Goal: Find specific page/section: Find specific page/section

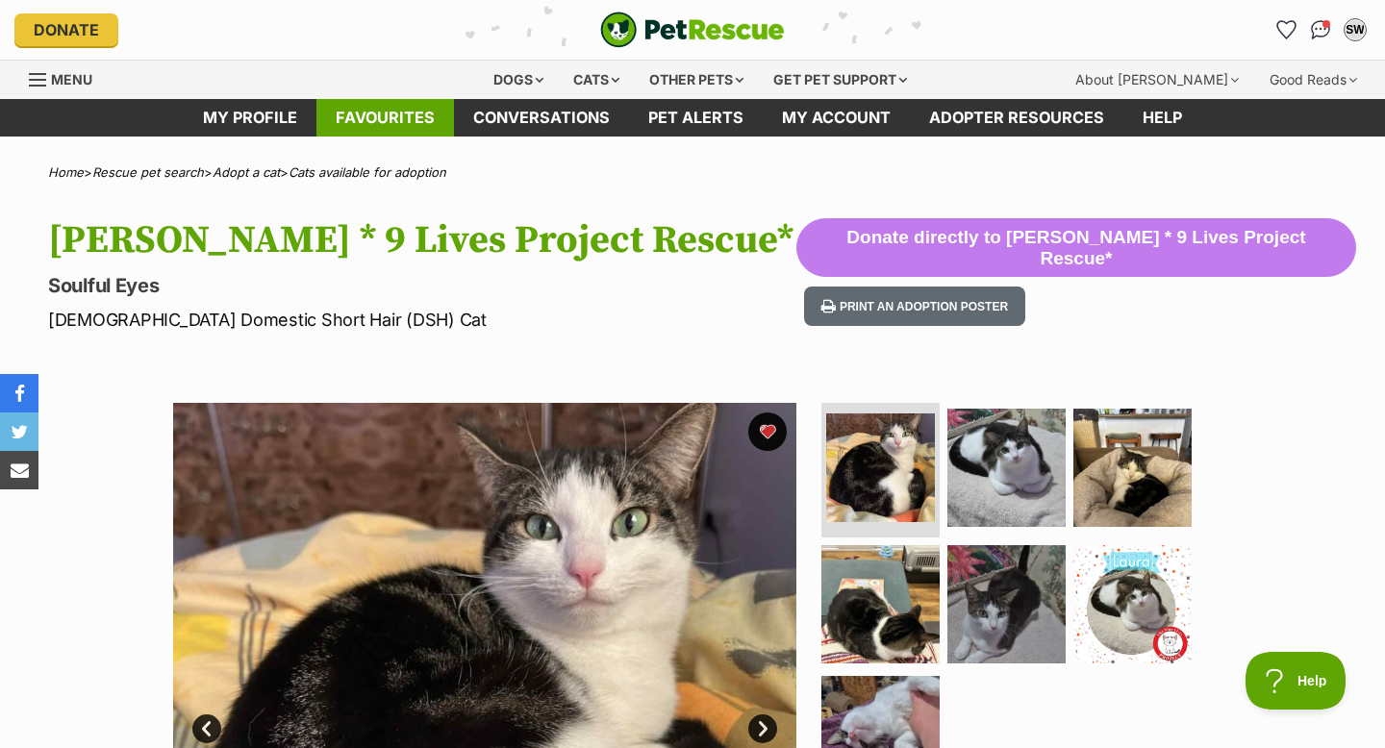
click at [389, 115] on link "Favourites" at bounding box center [386, 118] width 138 height 38
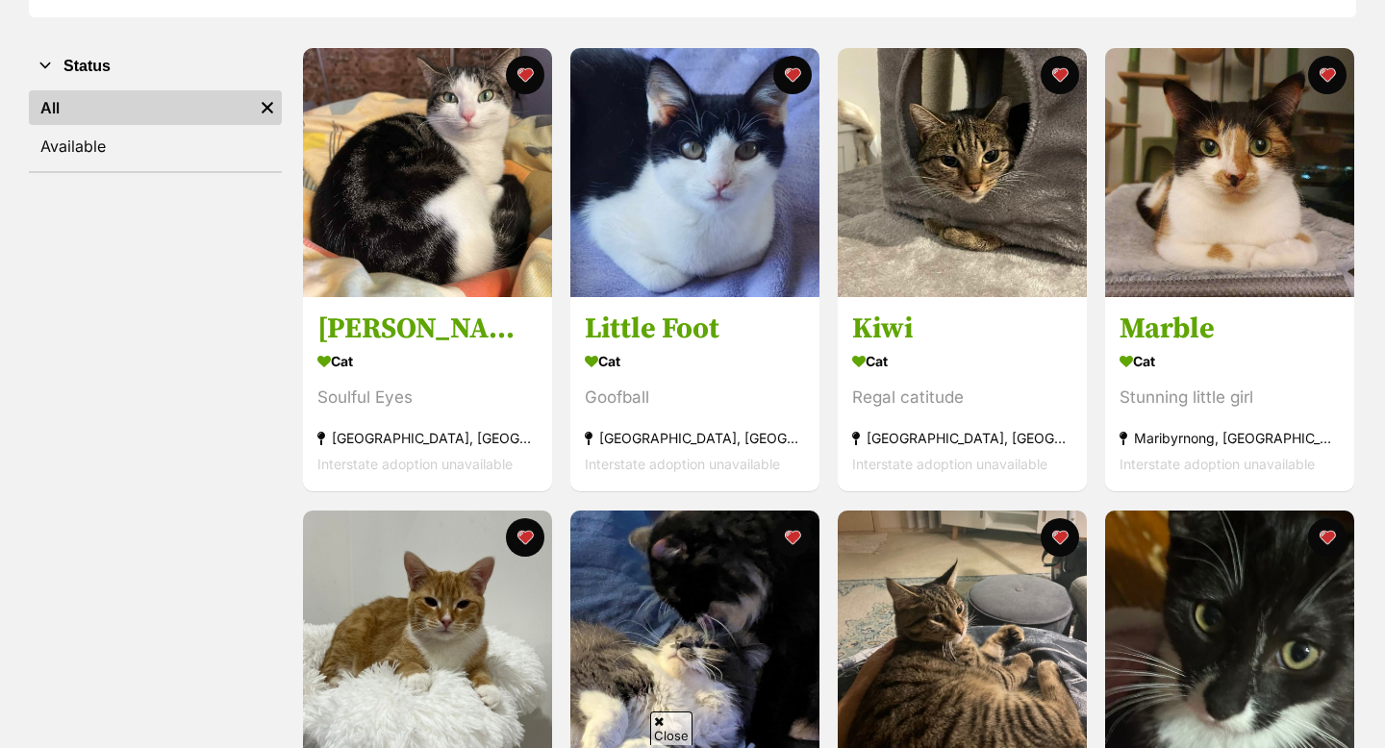
scroll to position [268, 0]
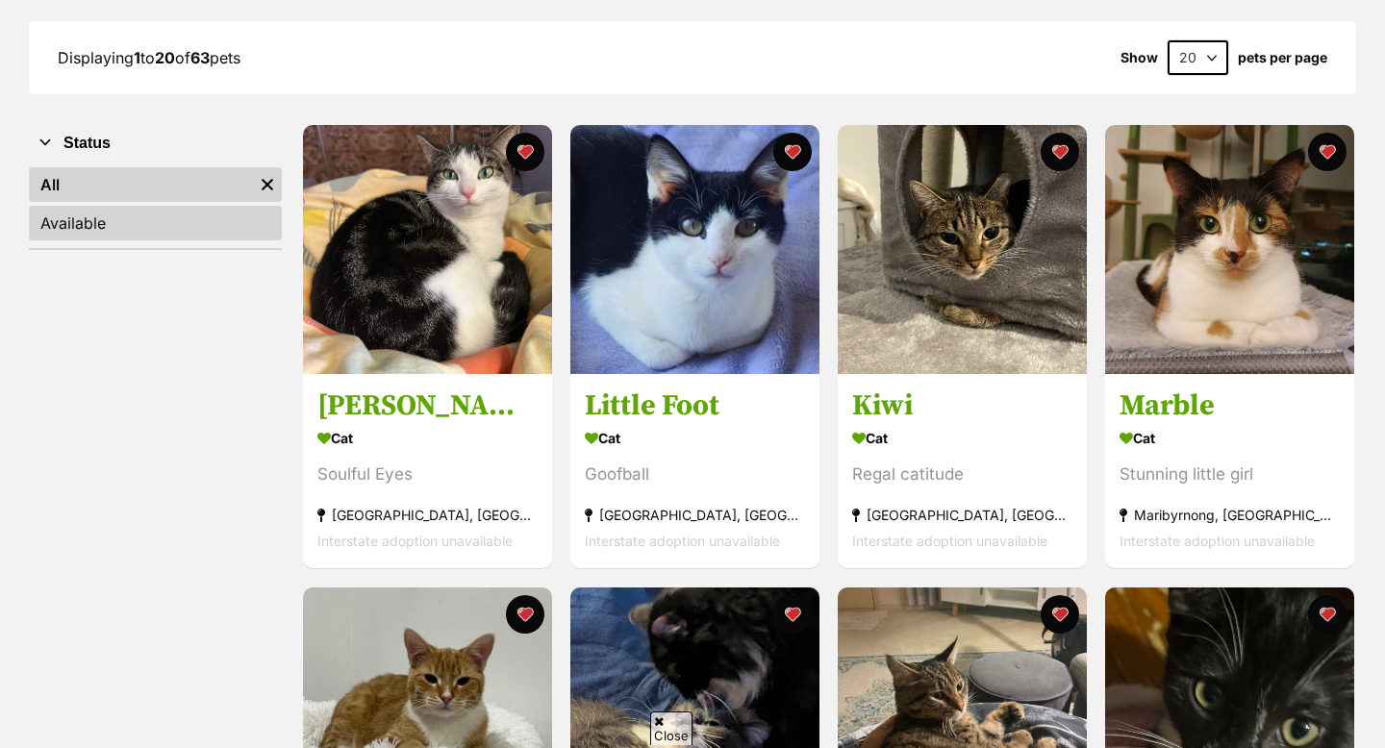
click at [207, 216] on link "Available" at bounding box center [155, 223] width 253 height 35
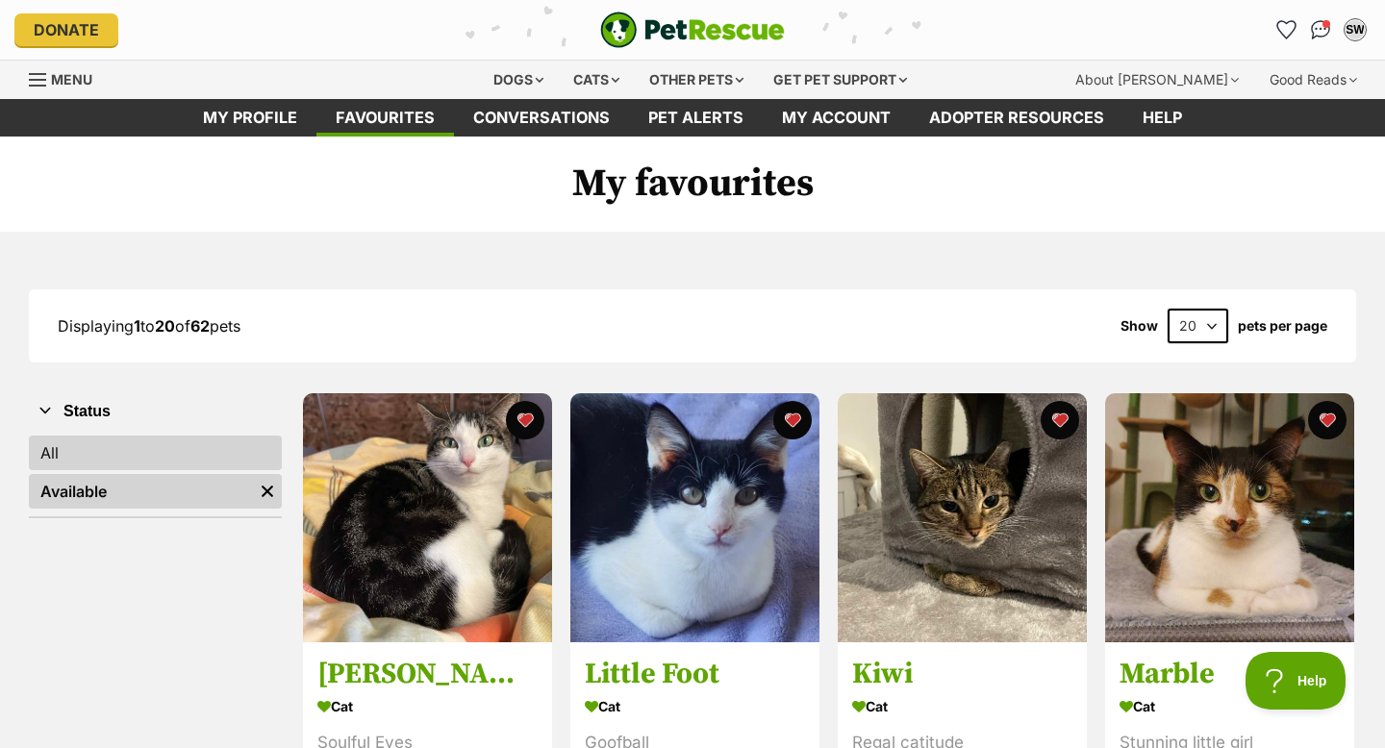
click at [159, 449] on link "All" at bounding box center [155, 453] width 253 height 35
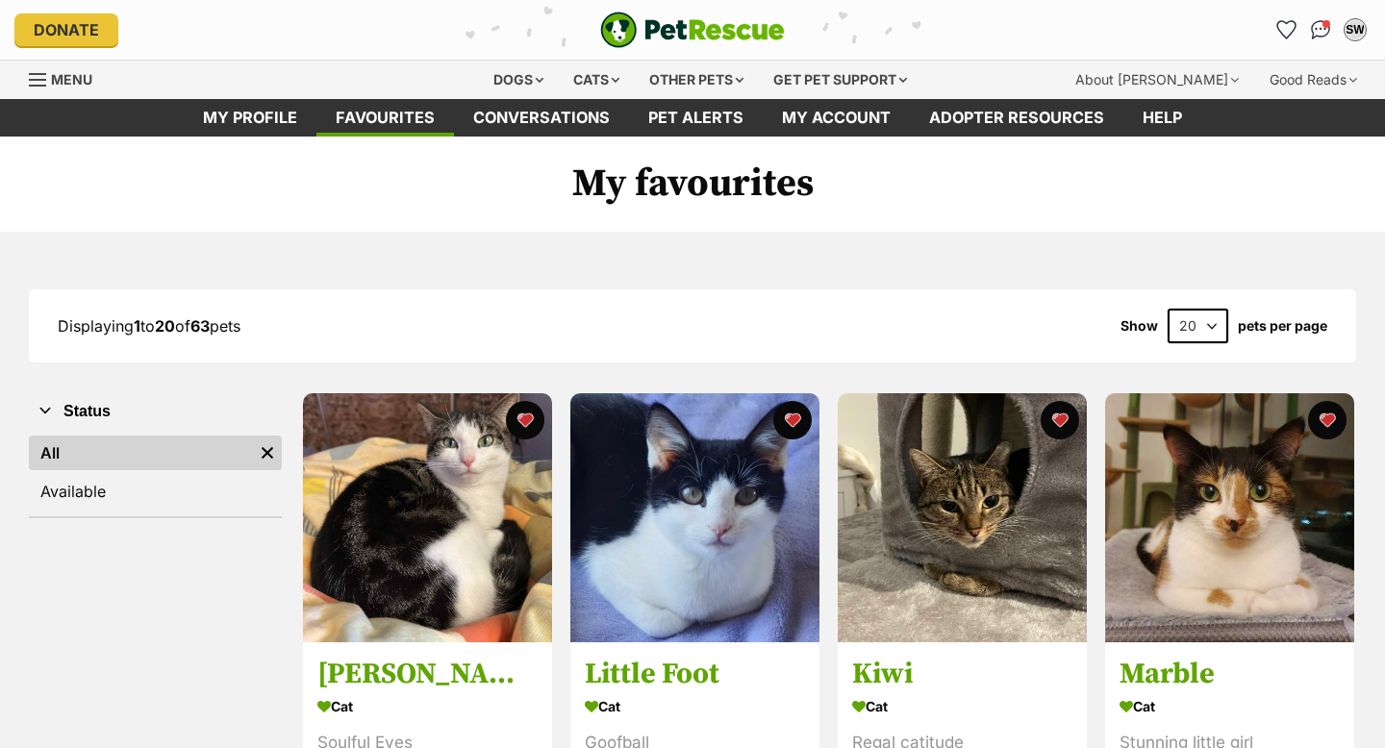
click at [1214, 314] on select "20 40 60" at bounding box center [1198, 326] width 61 height 35
select select "60"
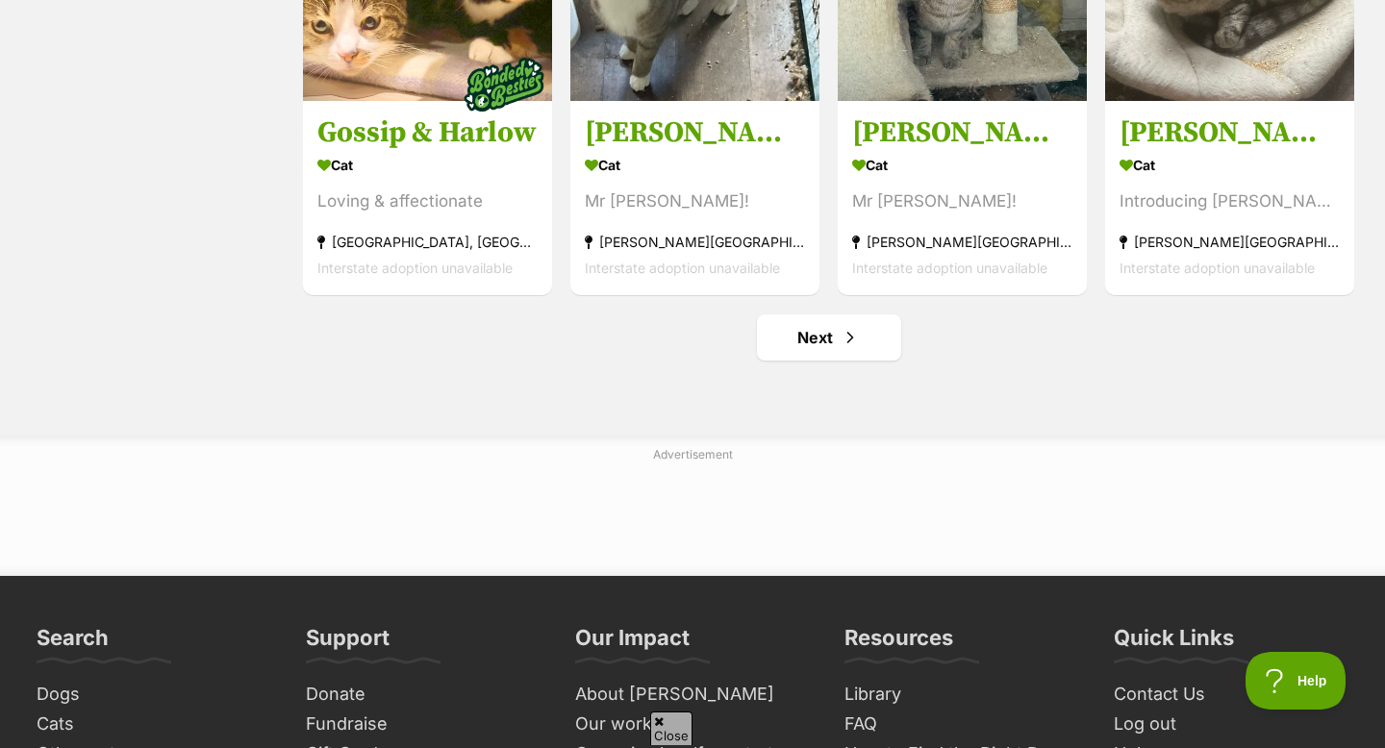
scroll to position [7143, 0]
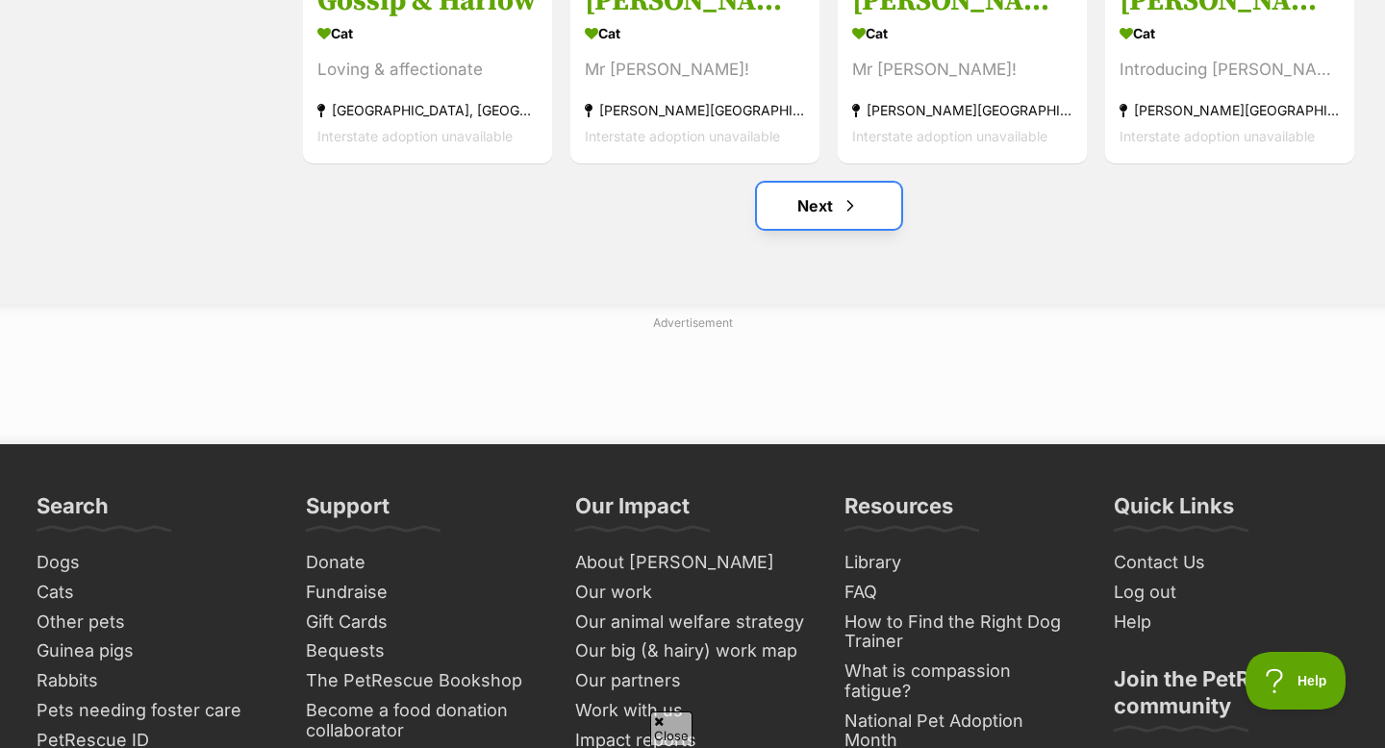
click at [831, 220] on link "Next" at bounding box center [829, 206] width 144 height 46
